Goal: Contribute content

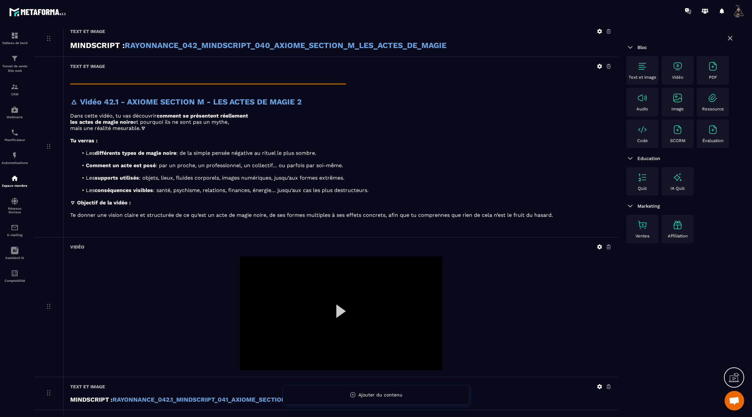
scroll to position [444, 0]
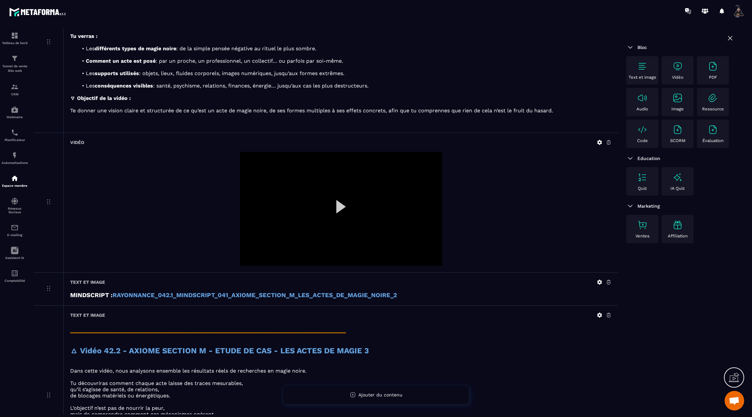
click at [343, 196] on div at bounding box center [341, 209] width 202 height 114
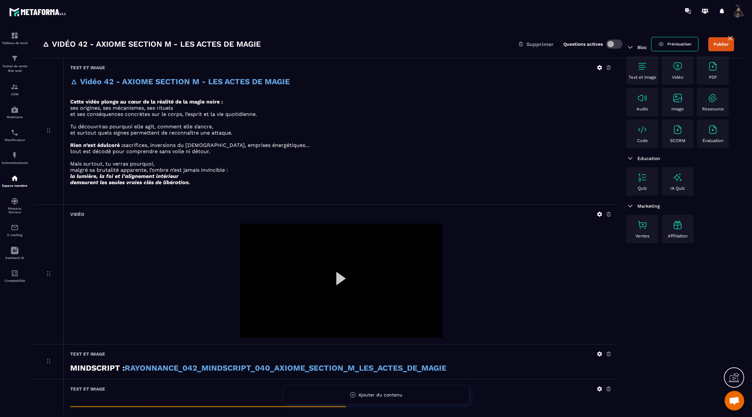
scroll to position [0, 0]
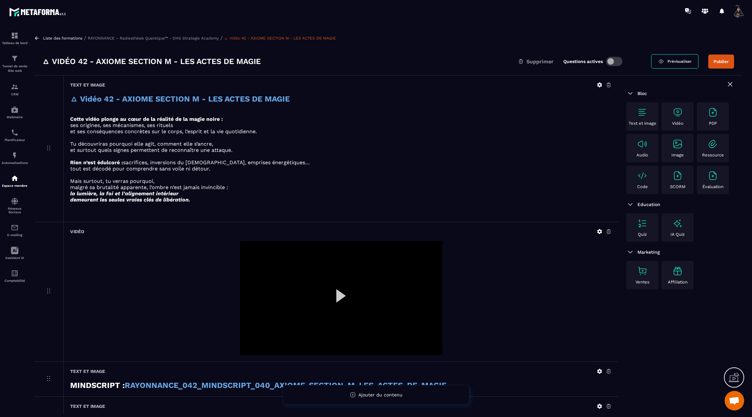
click at [339, 294] on div at bounding box center [341, 298] width 202 height 114
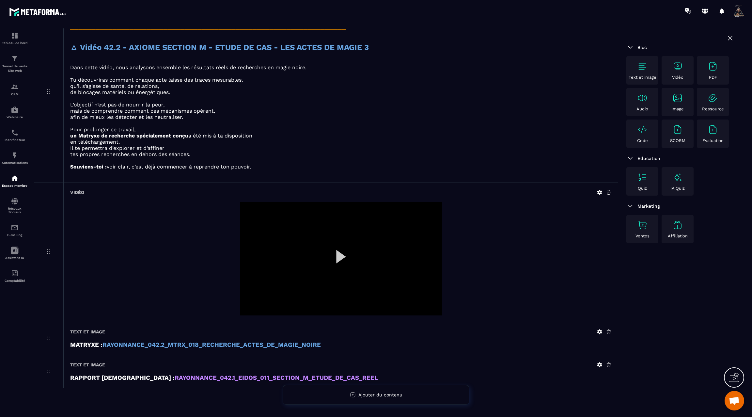
scroll to position [731, 0]
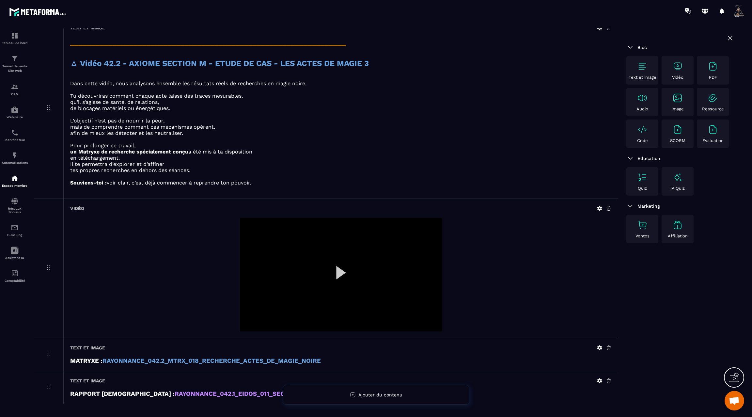
click at [598, 206] on icon at bounding box center [599, 208] width 5 height 5
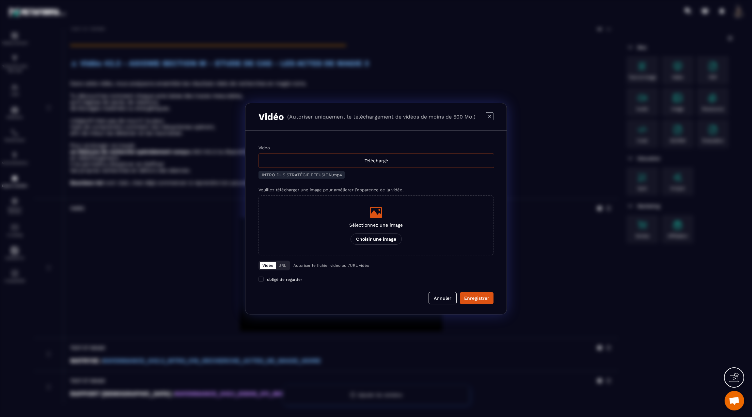
click at [402, 160] on div "Téléchargé" at bounding box center [376, 160] width 236 height 14
click at [0, 0] on input "Vidéo Téléchargé" at bounding box center [0, 0] width 0 height 0
click at [472, 299] on div "Enregistrer" at bounding box center [476, 298] width 25 height 7
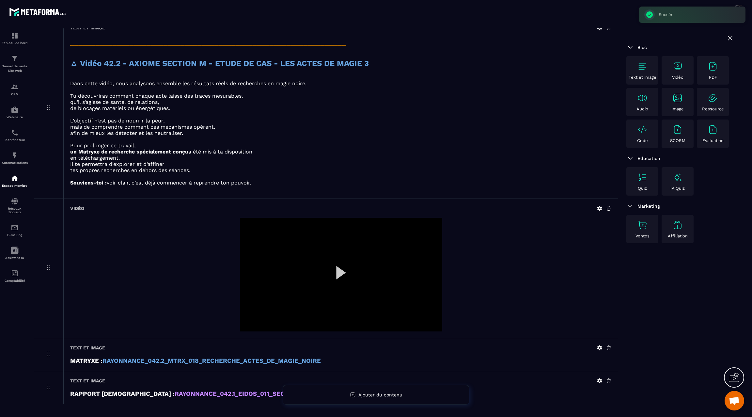
scroll to position [747, 0]
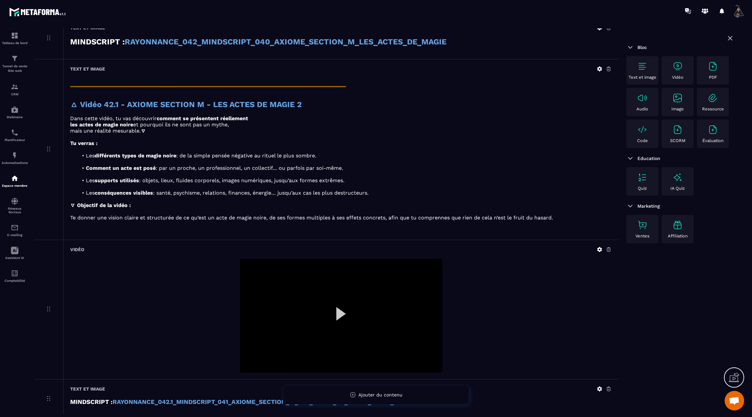
scroll to position [784, 0]
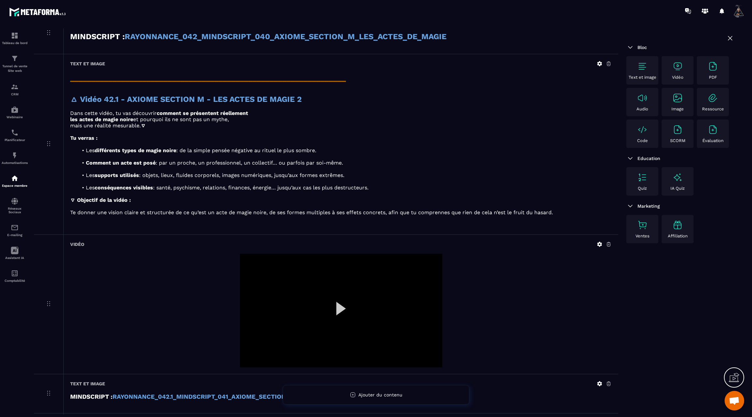
click at [599, 241] on icon at bounding box center [599, 244] width 6 height 6
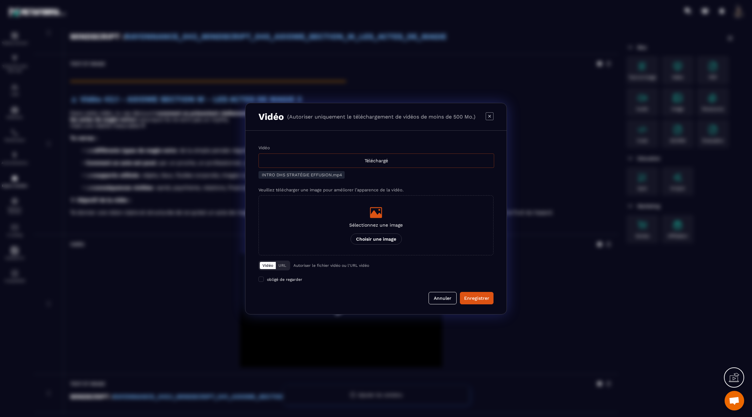
click at [360, 160] on div "Téléchargé" at bounding box center [376, 160] width 236 height 14
click at [0, 0] on input "Vidéo Téléchargé" at bounding box center [0, 0] width 0 height 0
click at [475, 295] on div "Enregistrer" at bounding box center [476, 298] width 25 height 7
